Goal: Communication & Community: Answer question/provide support

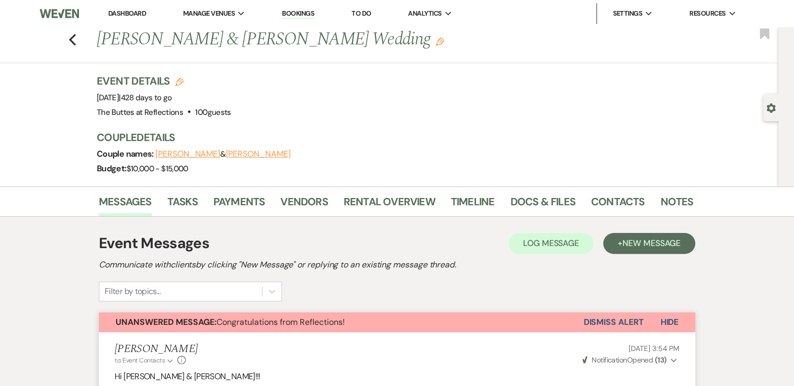
click at [126, 15] on link "Dashboard" at bounding box center [127, 13] width 38 height 9
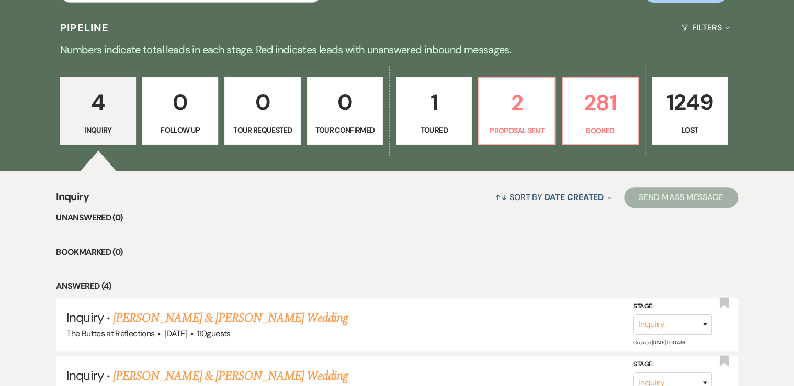
scroll to position [251, 0]
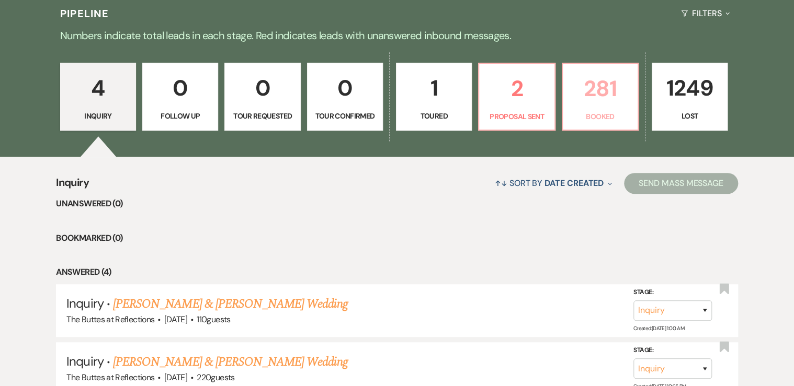
click at [590, 107] on link "281 Booked" at bounding box center [600, 97] width 77 height 68
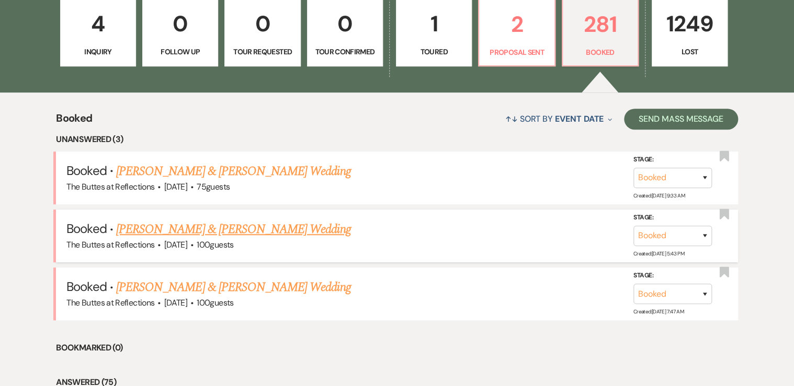
scroll to position [335, 0]
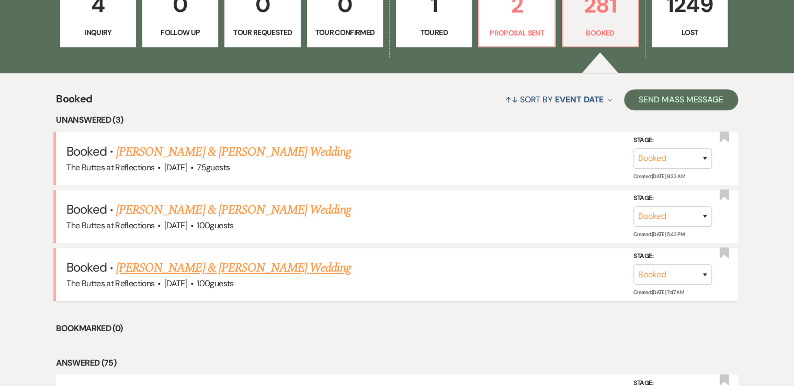
click at [205, 267] on link "[PERSON_NAME] & [PERSON_NAME] Wedding" at bounding box center [233, 268] width 234 height 19
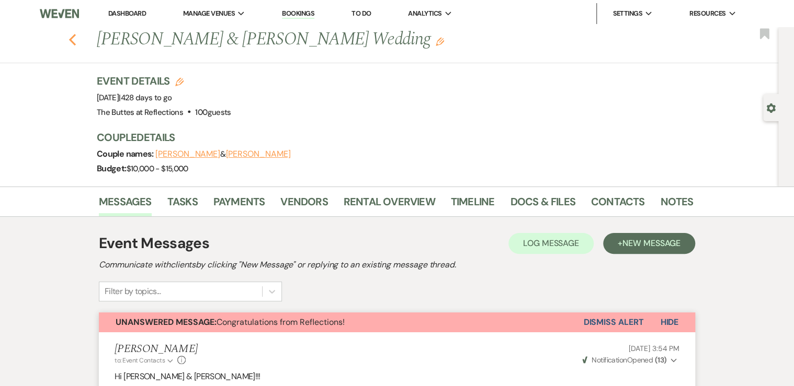
click at [72, 38] on icon "Previous" at bounding box center [72, 39] width 8 height 13
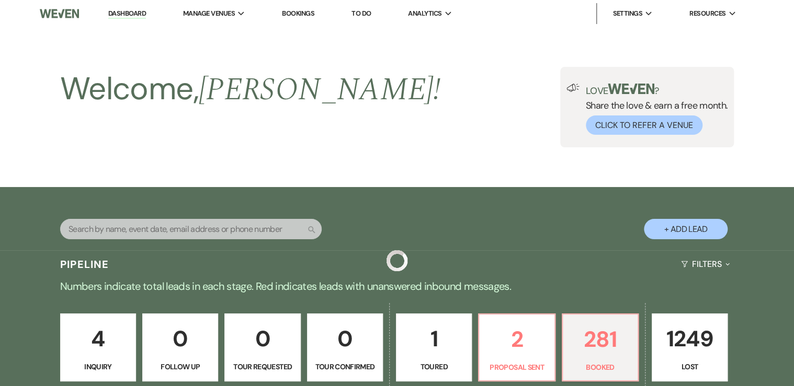
scroll to position [335, 0]
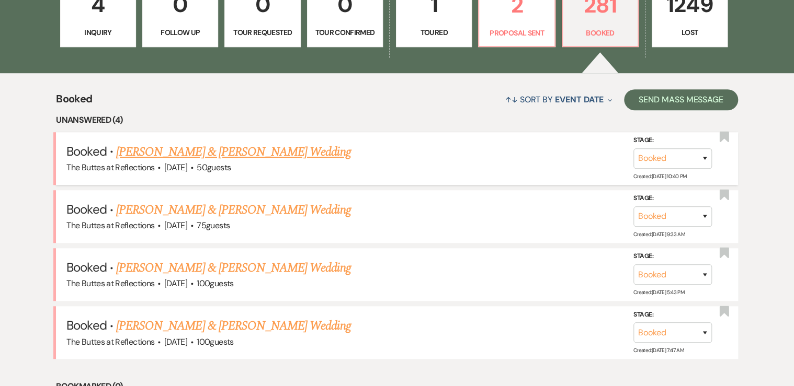
click at [185, 152] on link "[PERSON_NAME] & [PERSON_NAME] Wedding" at bounding box center [233, 152] width 234 height 19
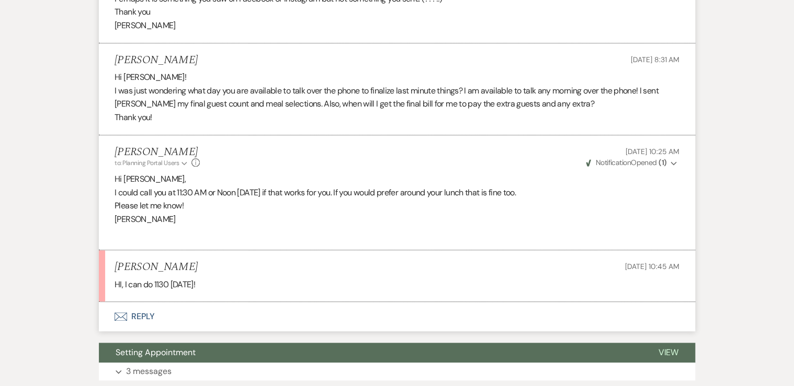
scroll to position [418, 0]
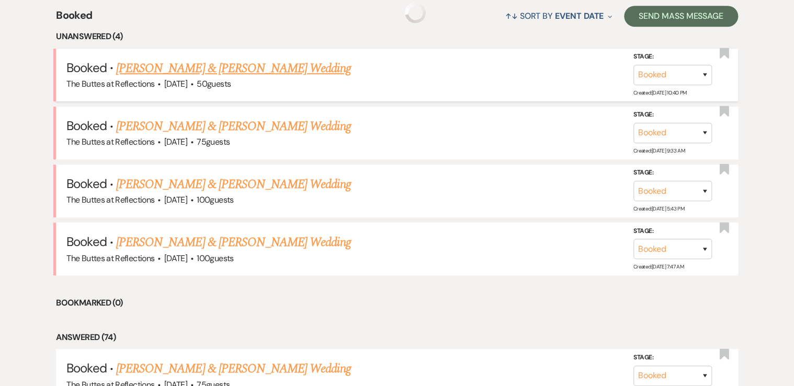
scroll to position [335, 0]
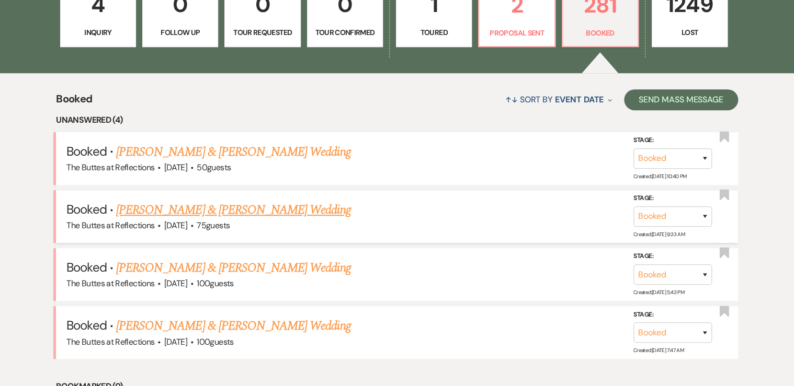
click at [146, 211] on link "[PERSON_NAME] & [PERSON_NAME] Wedding" at bounding box center [233, 210] width 234 height 19
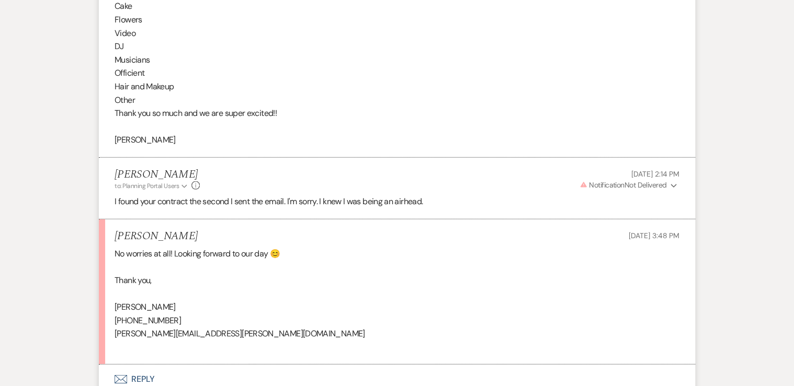
scroll to position [1464, 0]
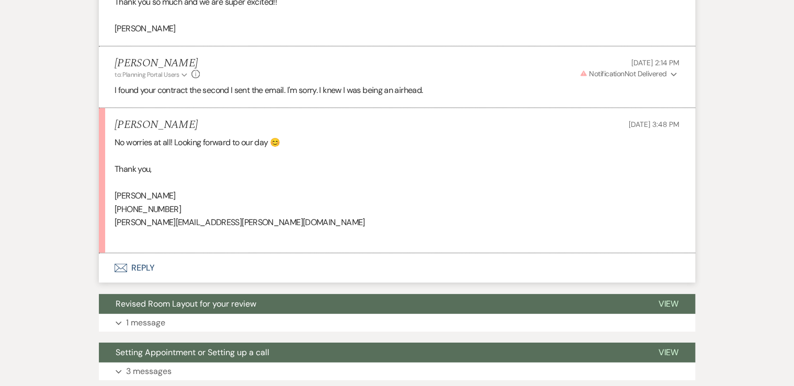
click at [144, 267] on button "Envelope Reply" at bounding box center [397, 268] width 596 height 29
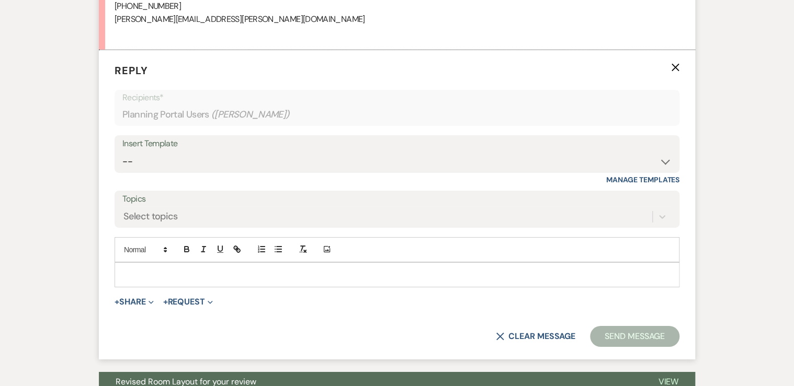
scroll to position [1678, 0]
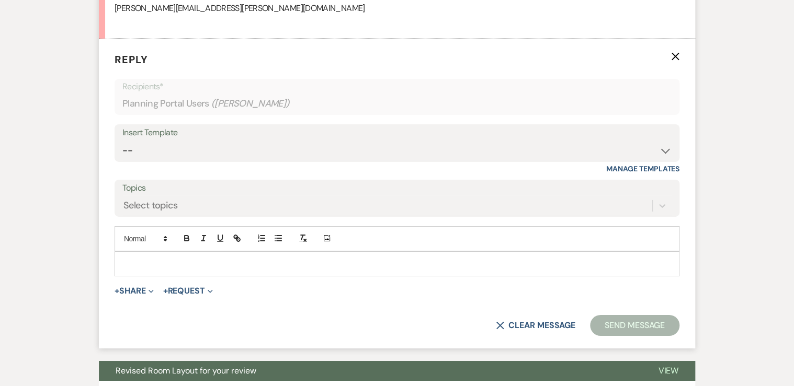
click at [144, 267] on p at bounding box center [397, 264] width 548 height 12
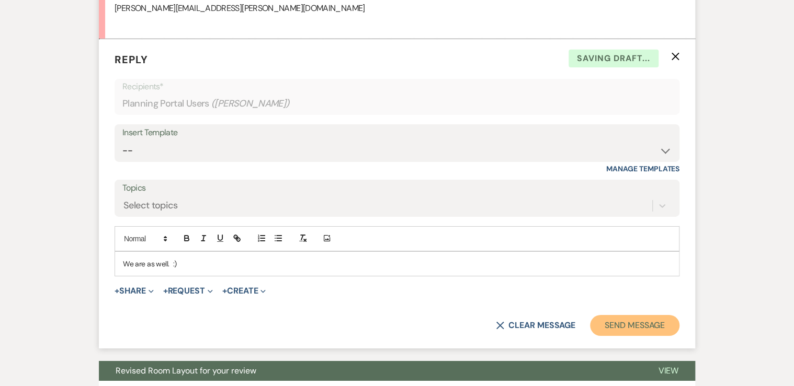
click at [633, 321] on button "Send Message" at bounding box center [634, 325] width 89 height 21
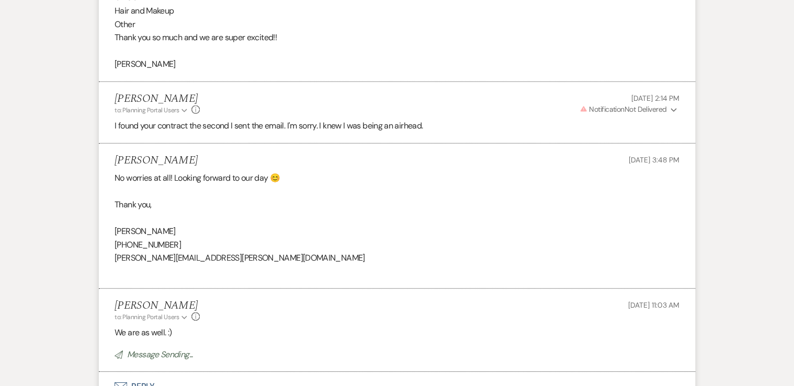
scroll to position [1427, 0]
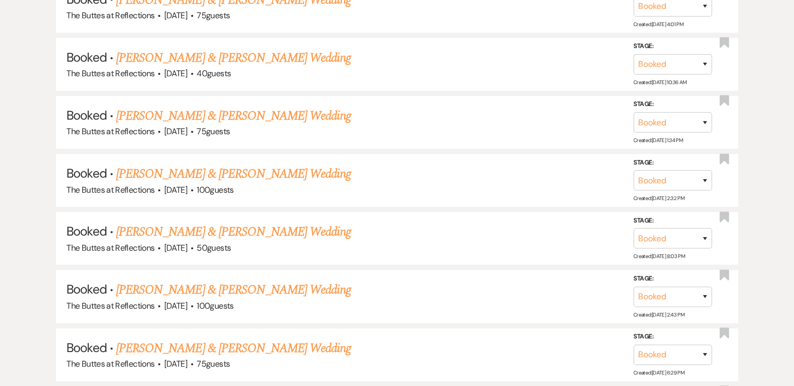
scroll to position [335, 0]
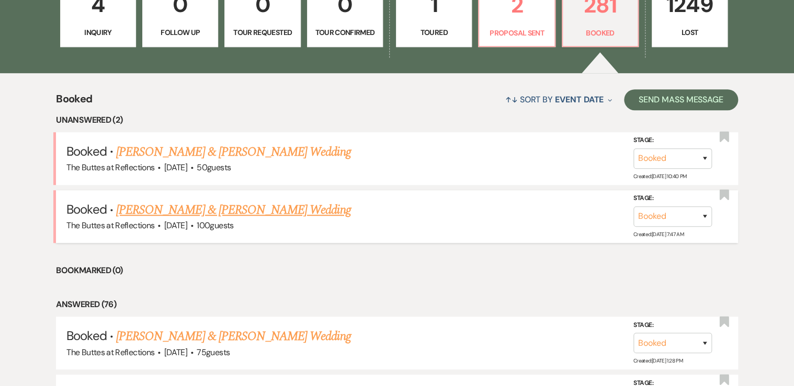
click at [161, 208] on link "[PERSON_NAME] & [PERSON_NAME] Wedding" at bounding box center [233, 210] width 234 height 19
click at [511, 28] on p "Proposal Sent" at bounding box center [516, 33] width 62 height 12
select select "6"
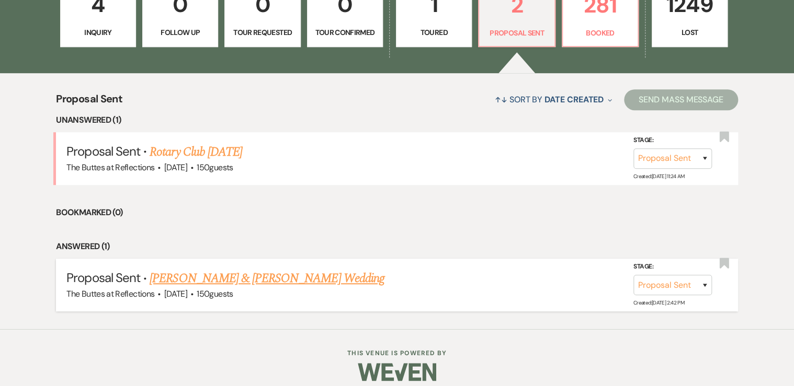
click at [202, 277] on link "[PERSON_NAME] & [PERSON_NAME] Wedding" at bounding box center [267, 278] width 234 height 19
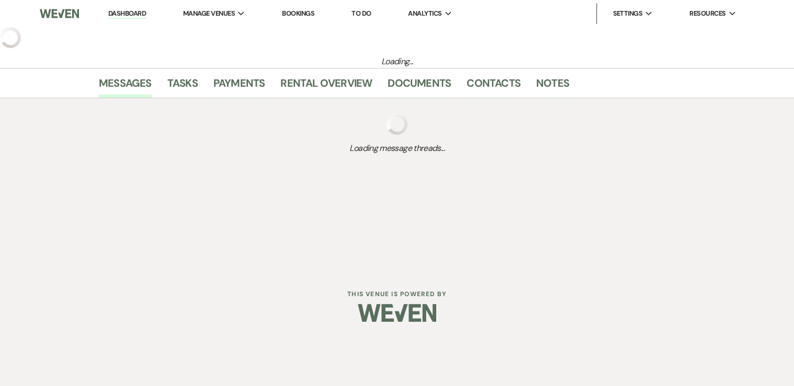
select select "6"
select select "5"
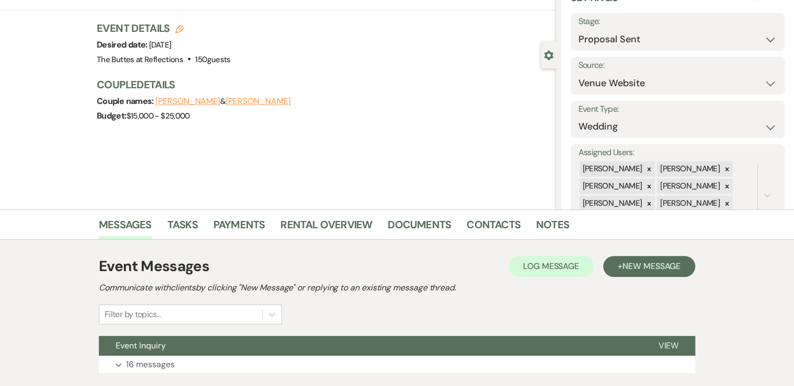
scroll to position [122, 0]
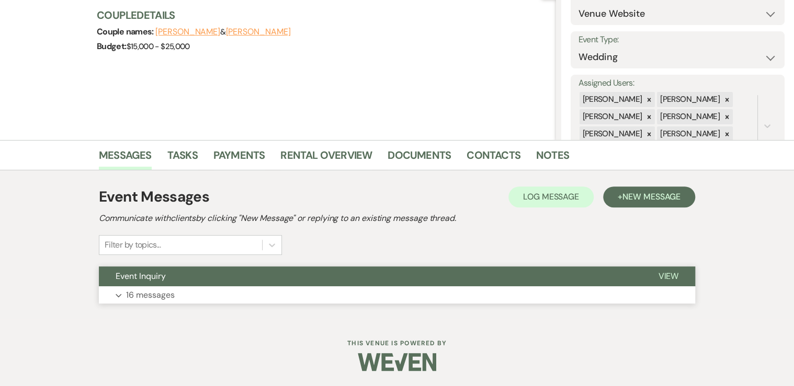
click at [188, 291] on button "Expand 16 messages" at bounding box center [397, 296] width 596 height 18
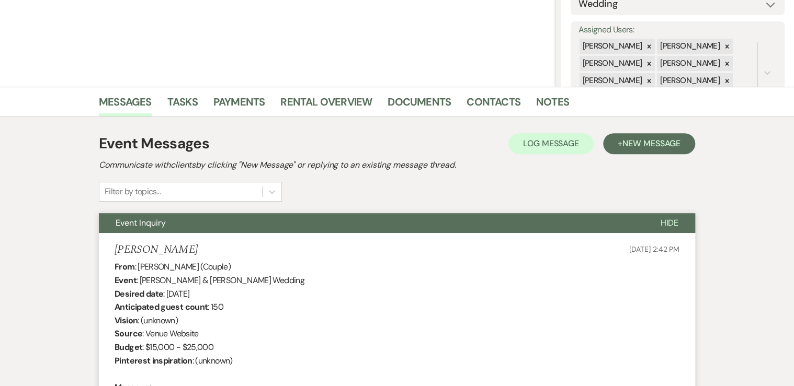
scroll to position [172, 0]
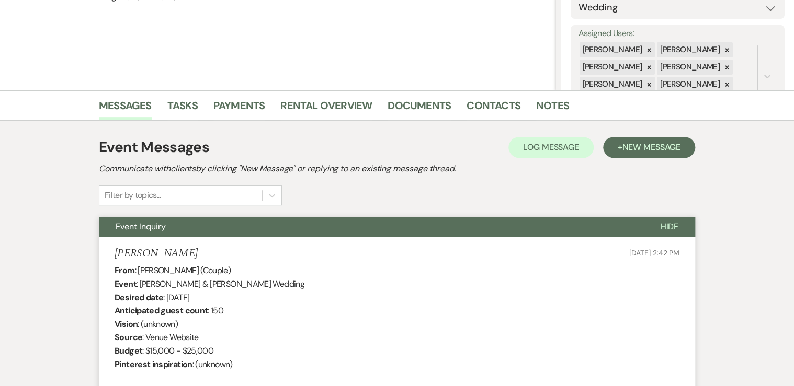
scroll to position [335, 0]
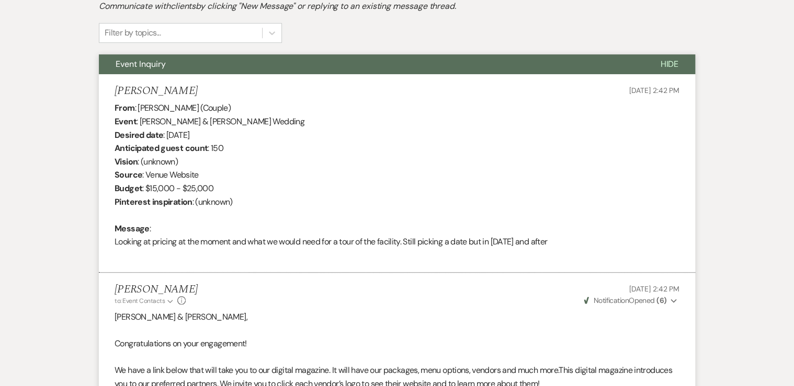
select select "6"
